Goal: Transaction & Acquisition: Purchase product/service

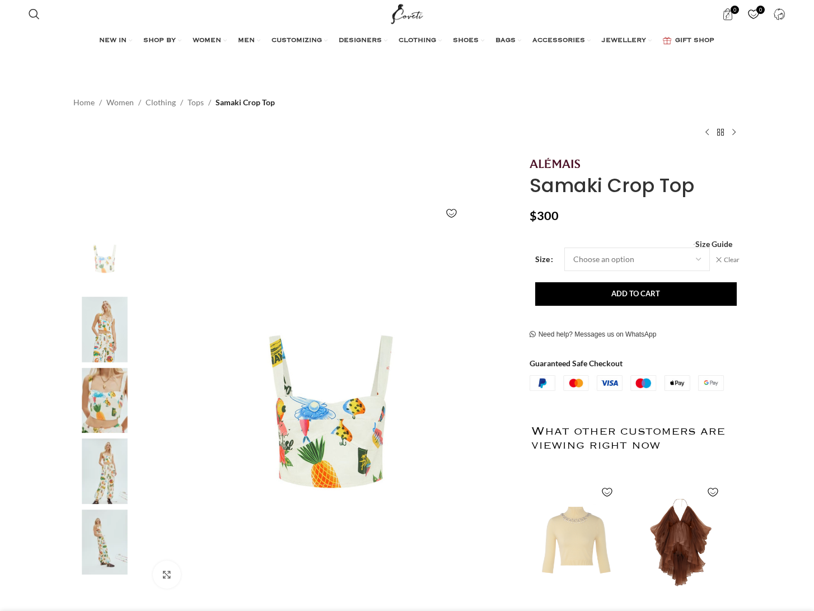
select select "10-[GEOGRAPHIC_DATA]"
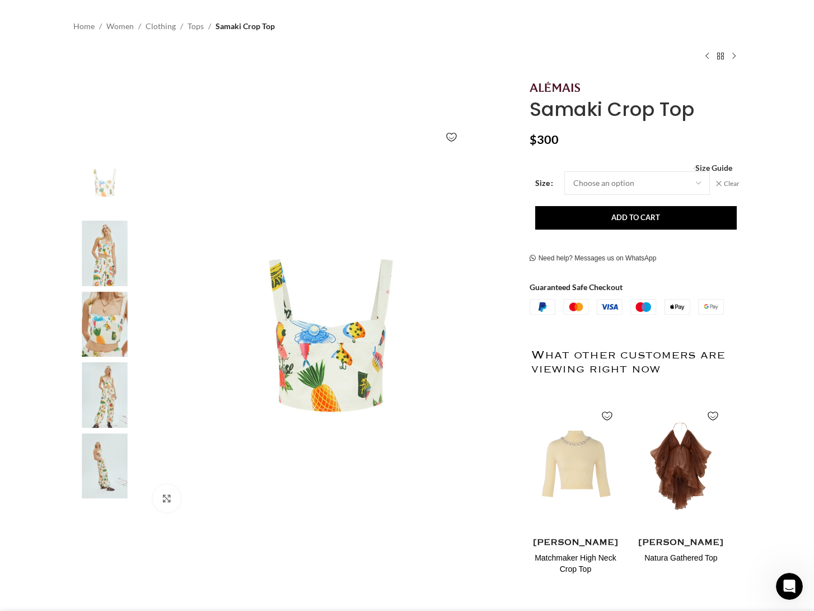
scroll to position [0, 118]
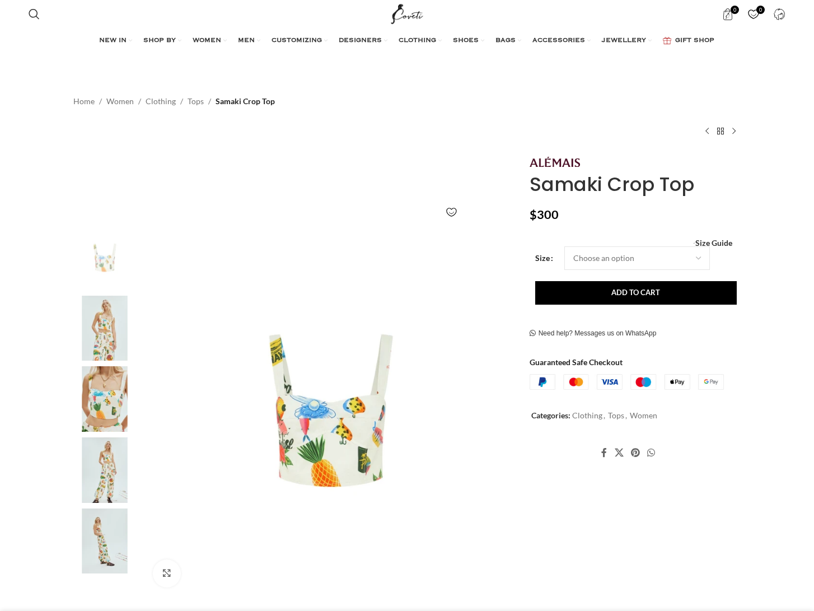
scroll to position [75, 0]
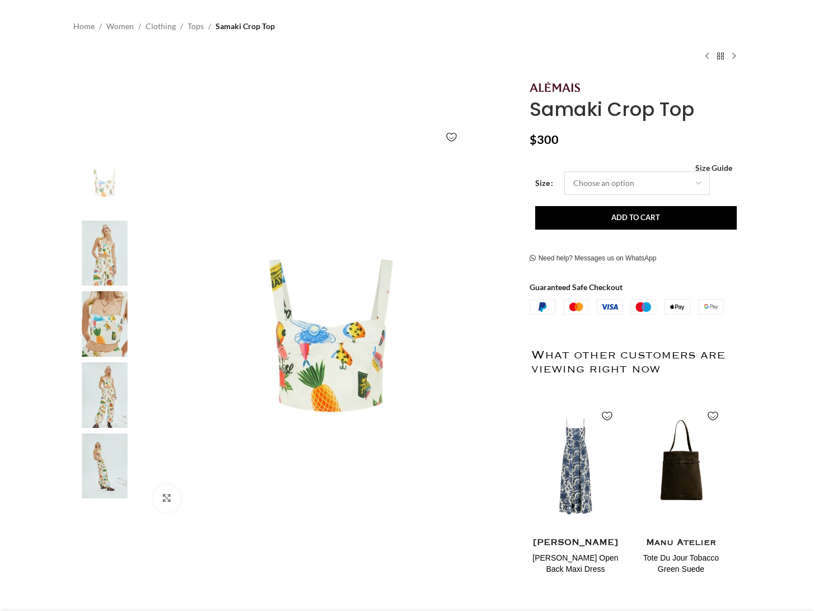
click at [623, 185] on select "Choose an option 4 UK 6 UK 8 UK 10 UK 12 UK 14 UK" at bounding box center [637, 183] width 146 height 24
click at [564, 171] on select "Choose an option 4 UK 6 UK 8 UK 10 UK 12 UK 14 UK" at bounding box center [637, 183] width 146 height 24
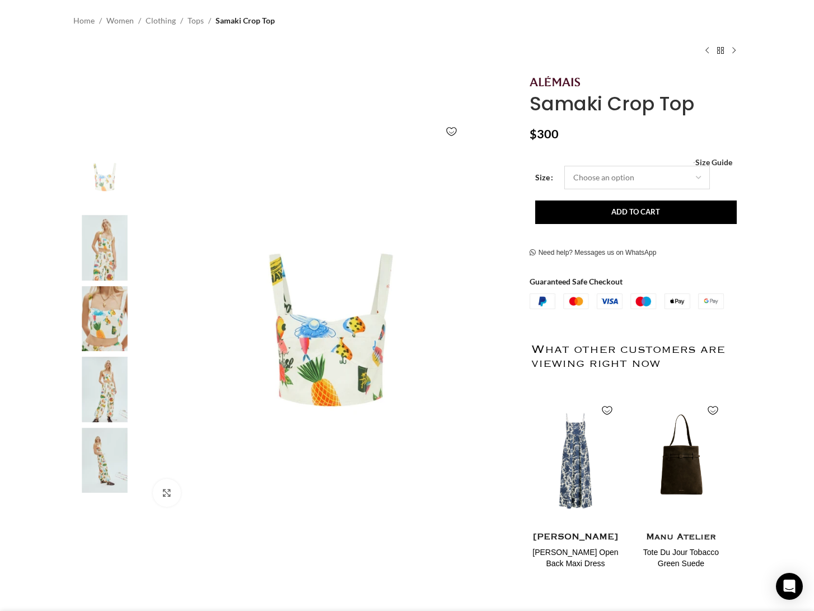
select select "10-[GEOGRAPHIC_DATA]"
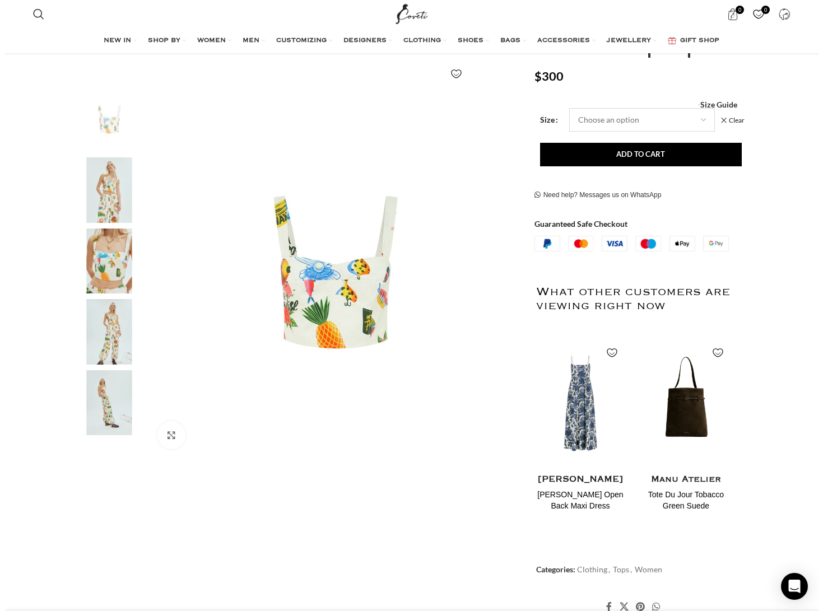
scroll to position [142, 0]
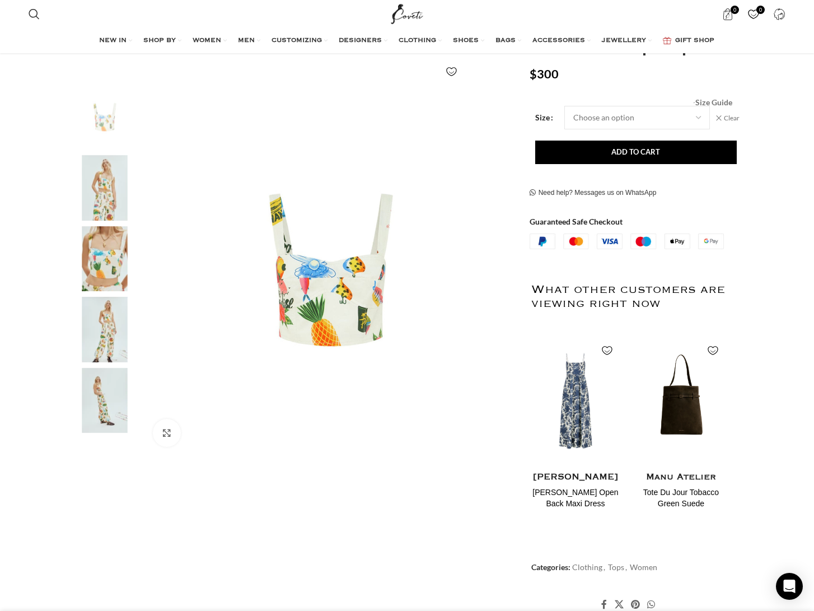
click at [723, 102] on span "Size Guide" at bounding box center [713, 102] width 37 height 0
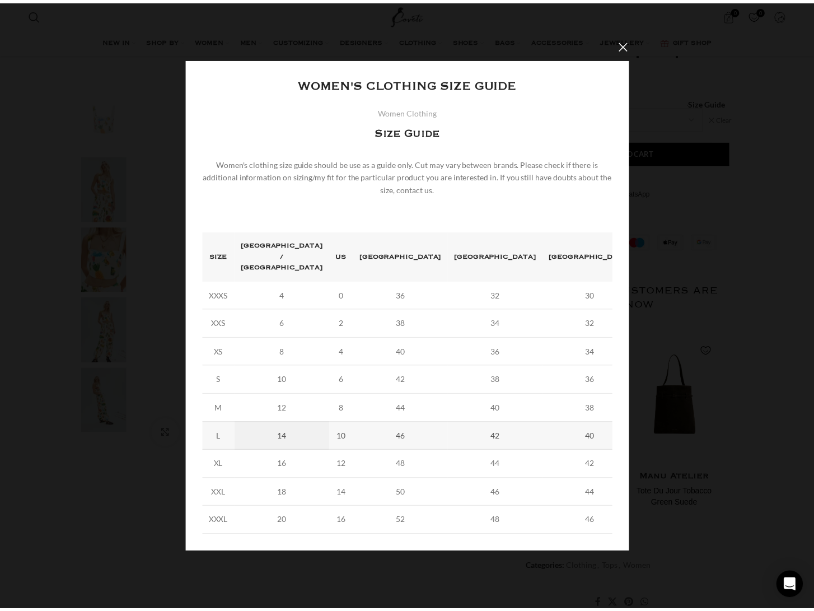
scroll to position [0, 118]
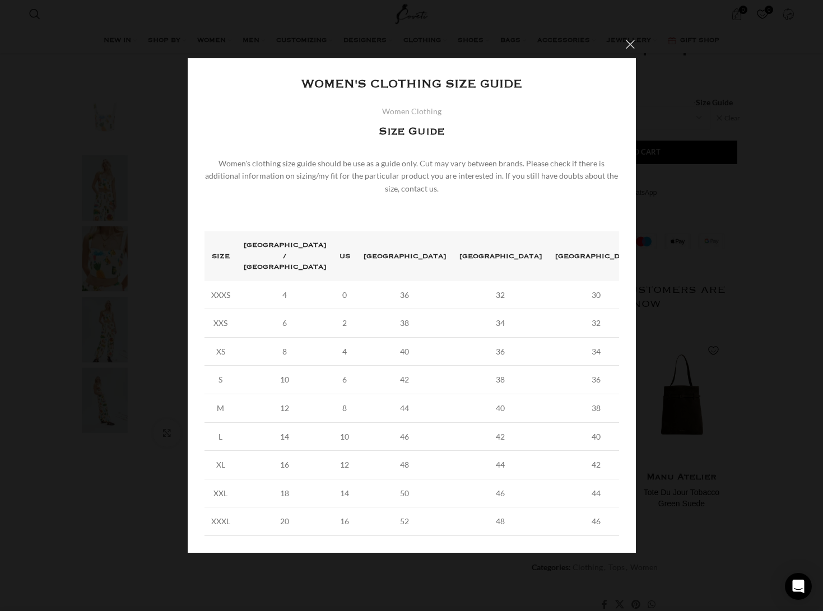
click at [631, 54] on button "×" at bounding box center [630, 44] width 28 height 28
